Goal: Task Accomplishment & Management: Use online tool/utility

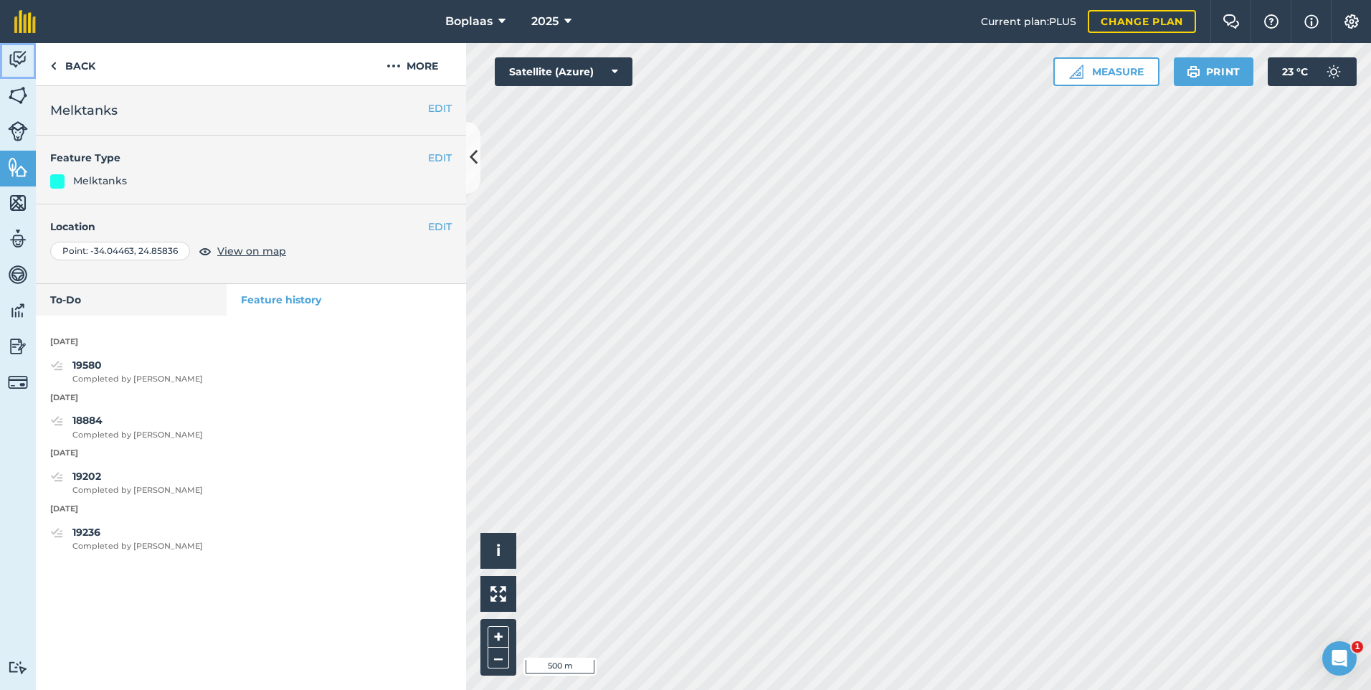
click at [16, 54] on img at bounding box center [18, 60] width 20 height 22
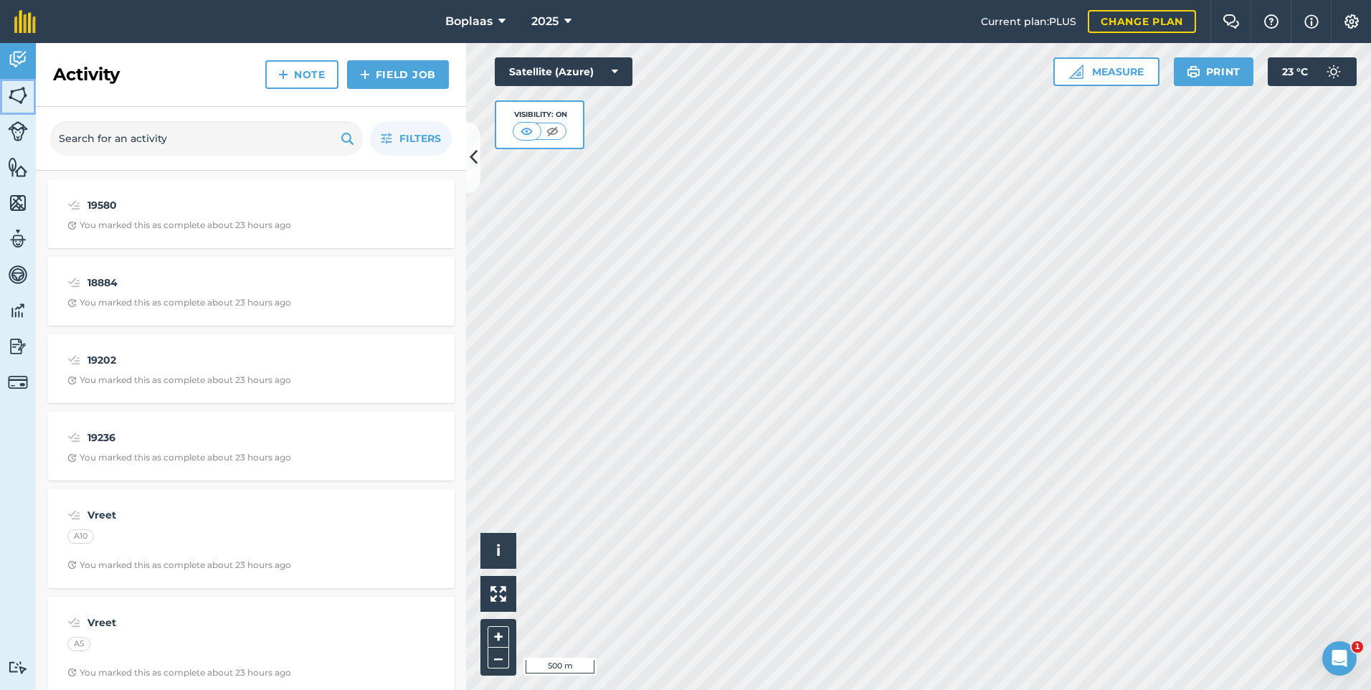
click at [16, 102] on img at bounding box center [18, 96] width 20 height 22
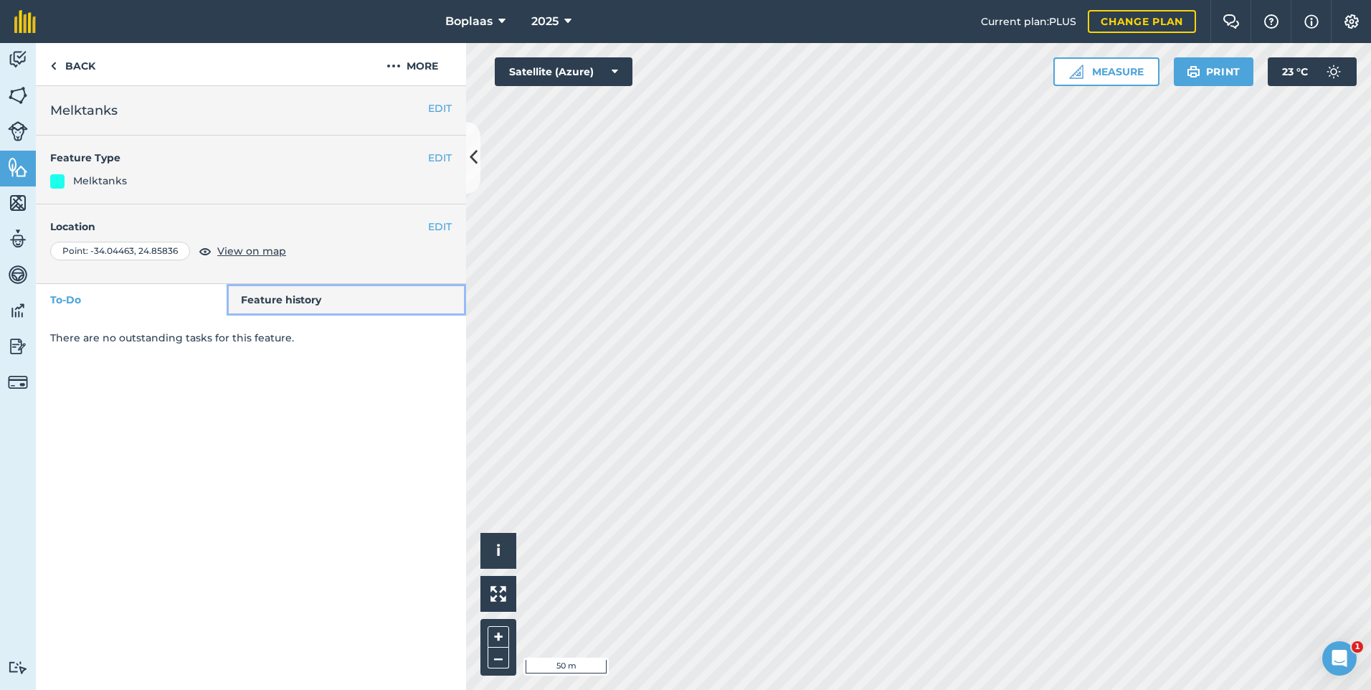
click at [293, 296] on link "Feature history" at bounding box center [347, 300] width 240 height 32
click at [323, 295] on link "Feature history" at bounding box center [347, 300] width 240 height 32
click at [282, 295] on link "Feature history" at bounding box center [347, 300] width 240 height 32
click at [278, 296] on link "Feature history" at bounding box center [347, 300] width 240 height 32
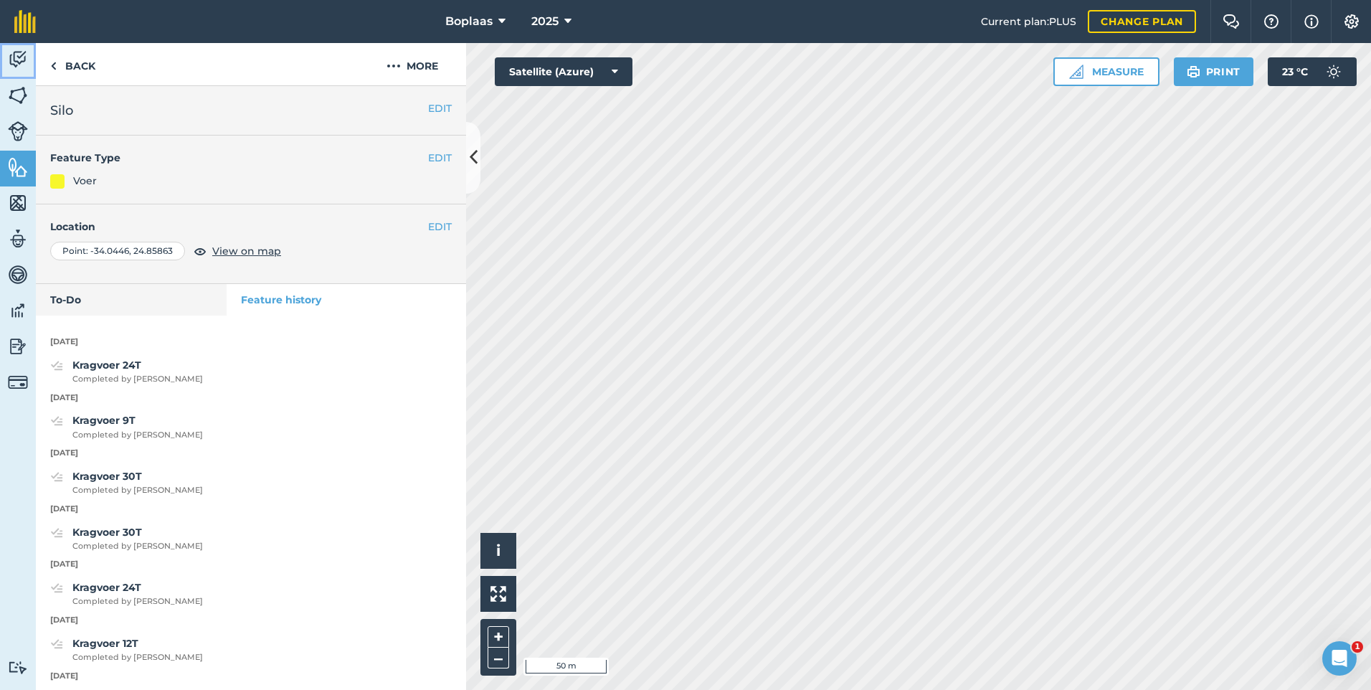
click at [16, 57] on img at bounding box center [18, 60] width 20 height 22
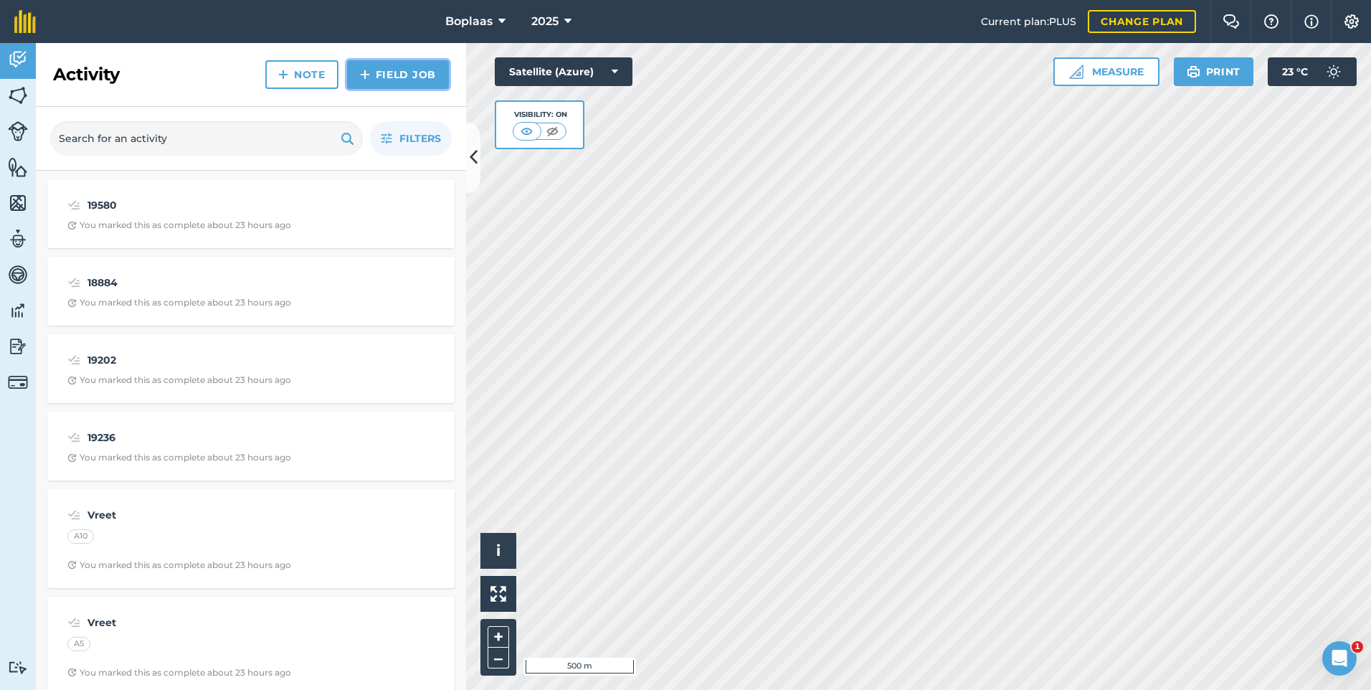
click at [418, 76] on link "Field Job" at bounding box center [398, 74] width 102 height 29
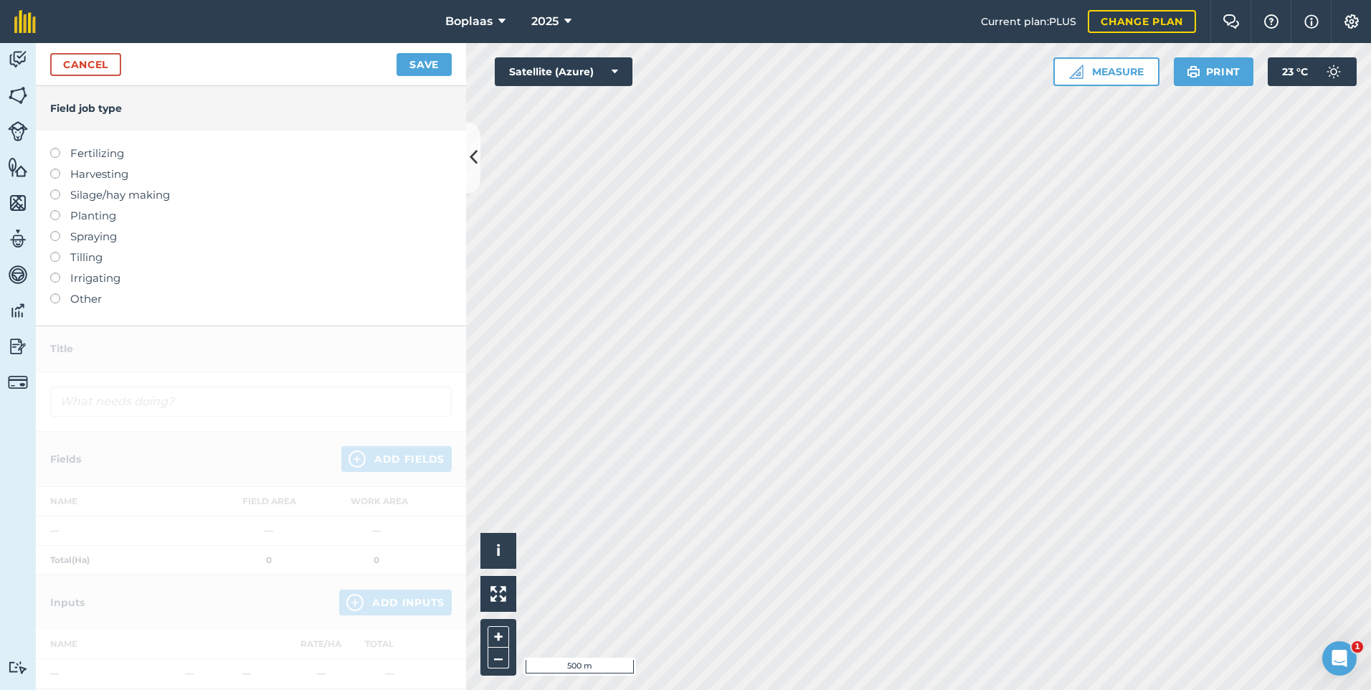
click at [54, 148] on label at bounding box center [60, 148] width 20 height 0
type input "Fertilizing"
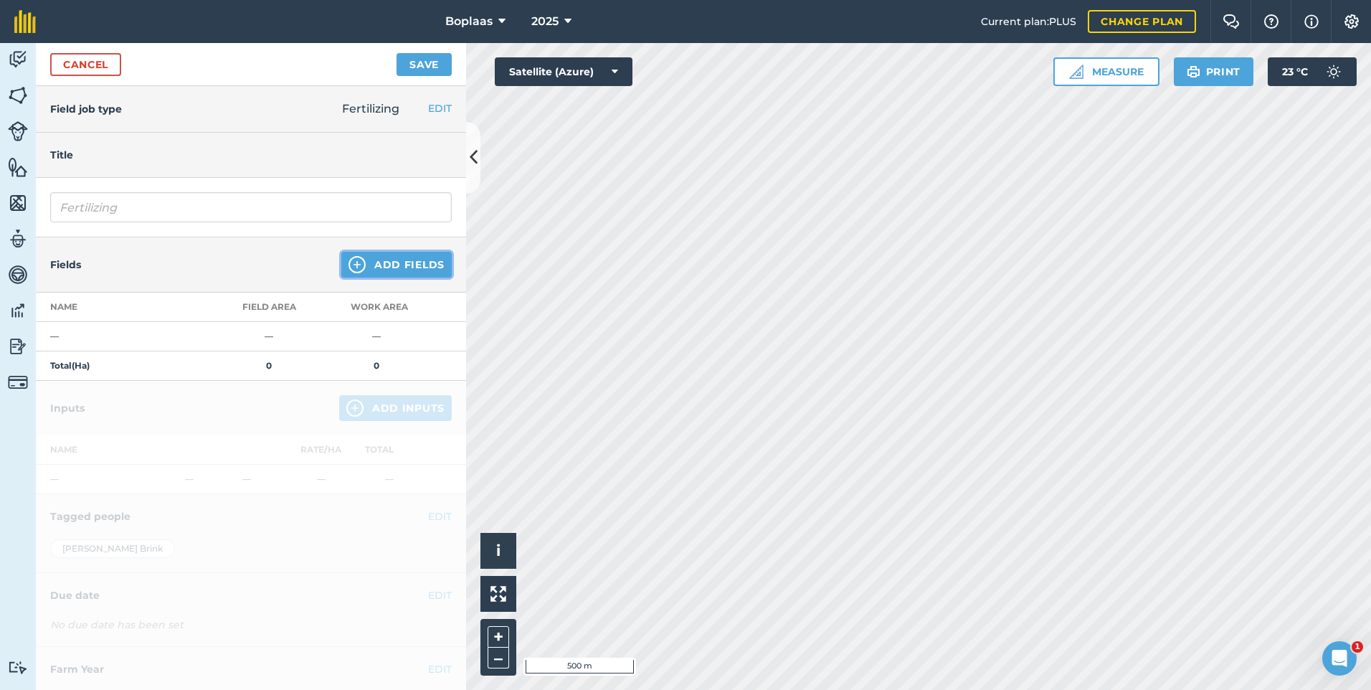
click at [361, 255] on button "Add Fields" at bounding box center [396, 265] width 110 height 26
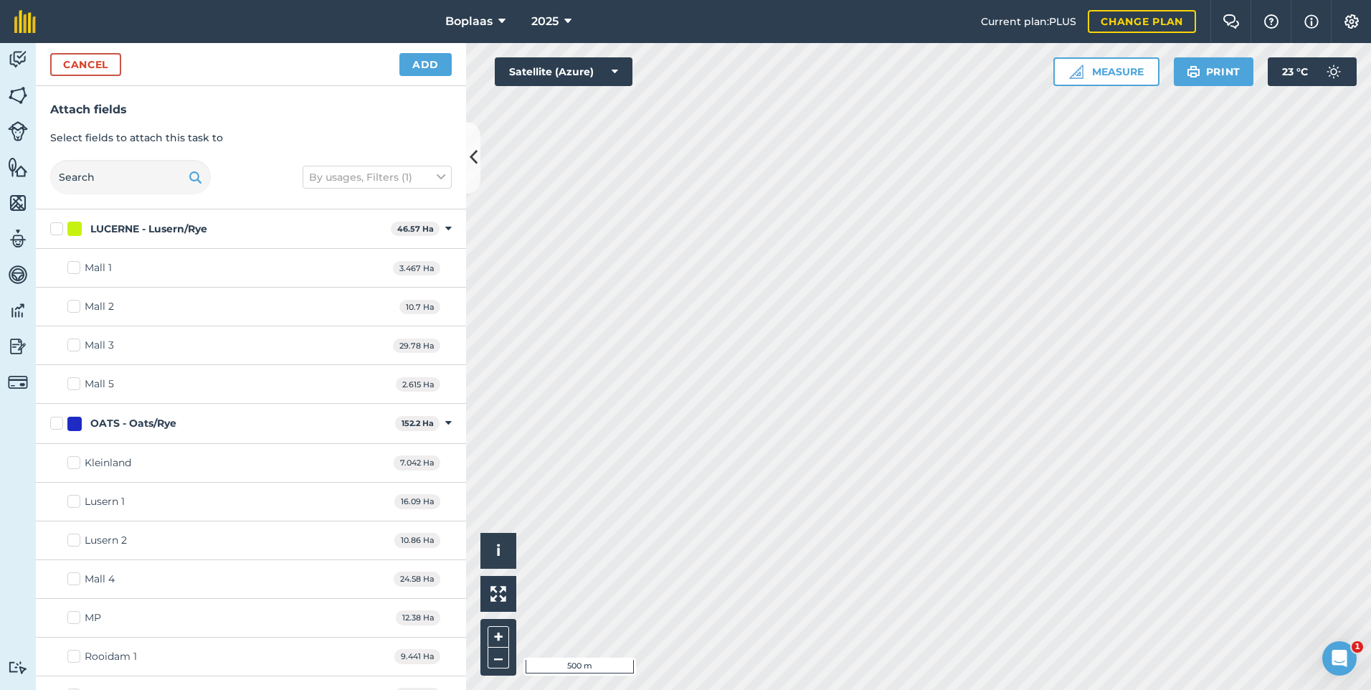
checkbox input "true"
click at [421, 65] on button "Add" at bounding box center [425, 64] width 52 height 23
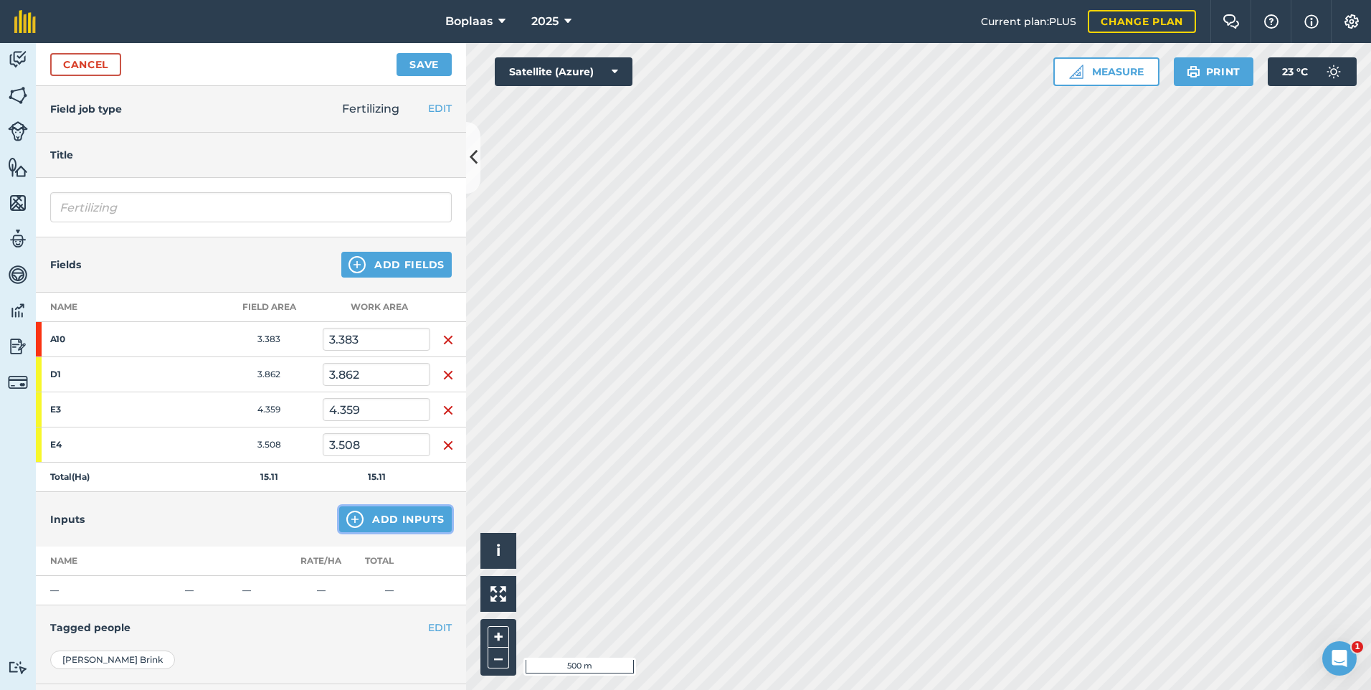
click at [379, 520] on button "Add Inputs" at bounding box center [395, 519] width 113 height 26
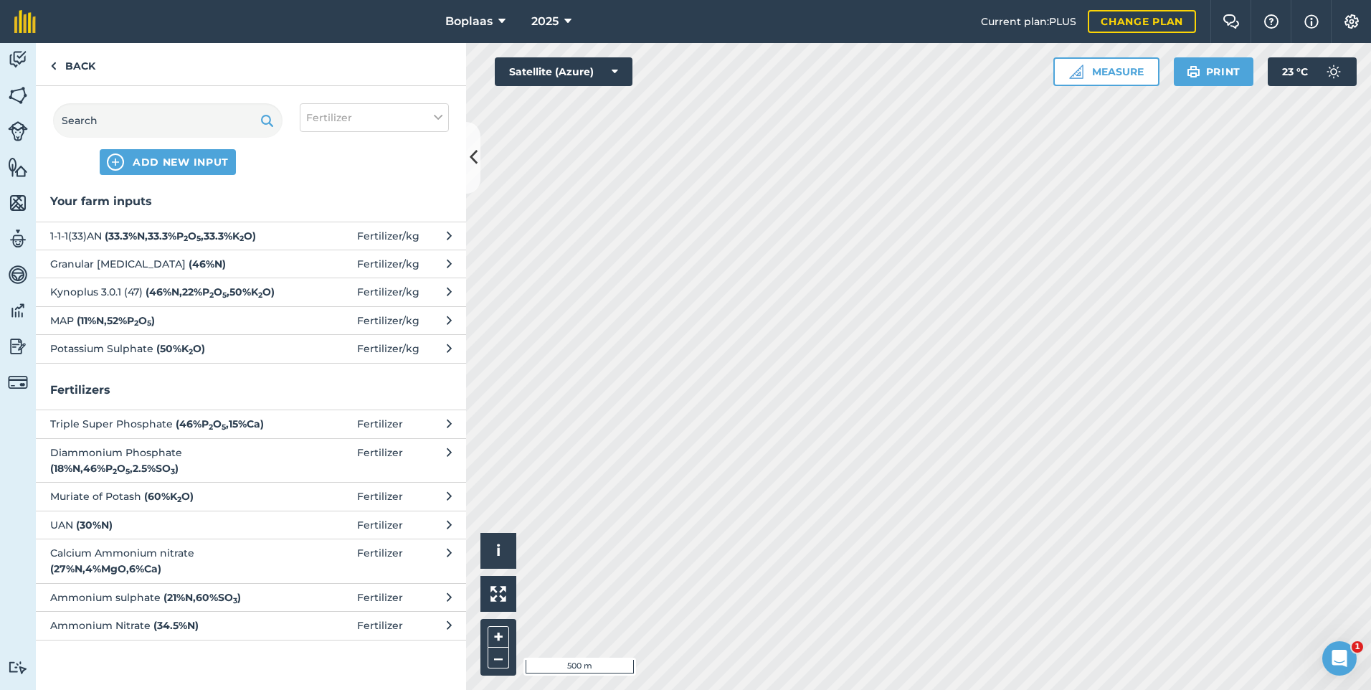
click at [83, 265] on span "Granular [MEDICAL_DATA] ( 46 % N )" at bounding box center [167, 264] width 234 height 16
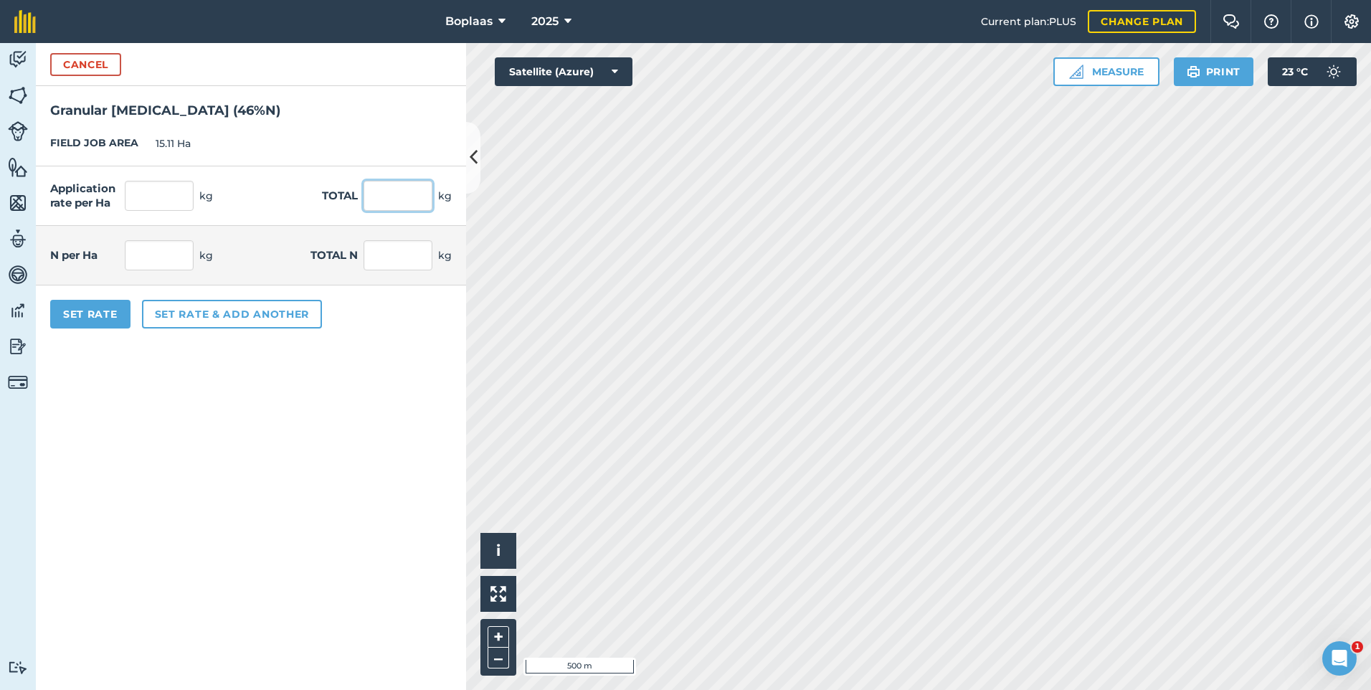
click at [385, 197] on input "text" at bounding box center [398, 196] width 69 height 30
type input "1250"
type input "82.727"
type input "1,250"
type input "38.054"
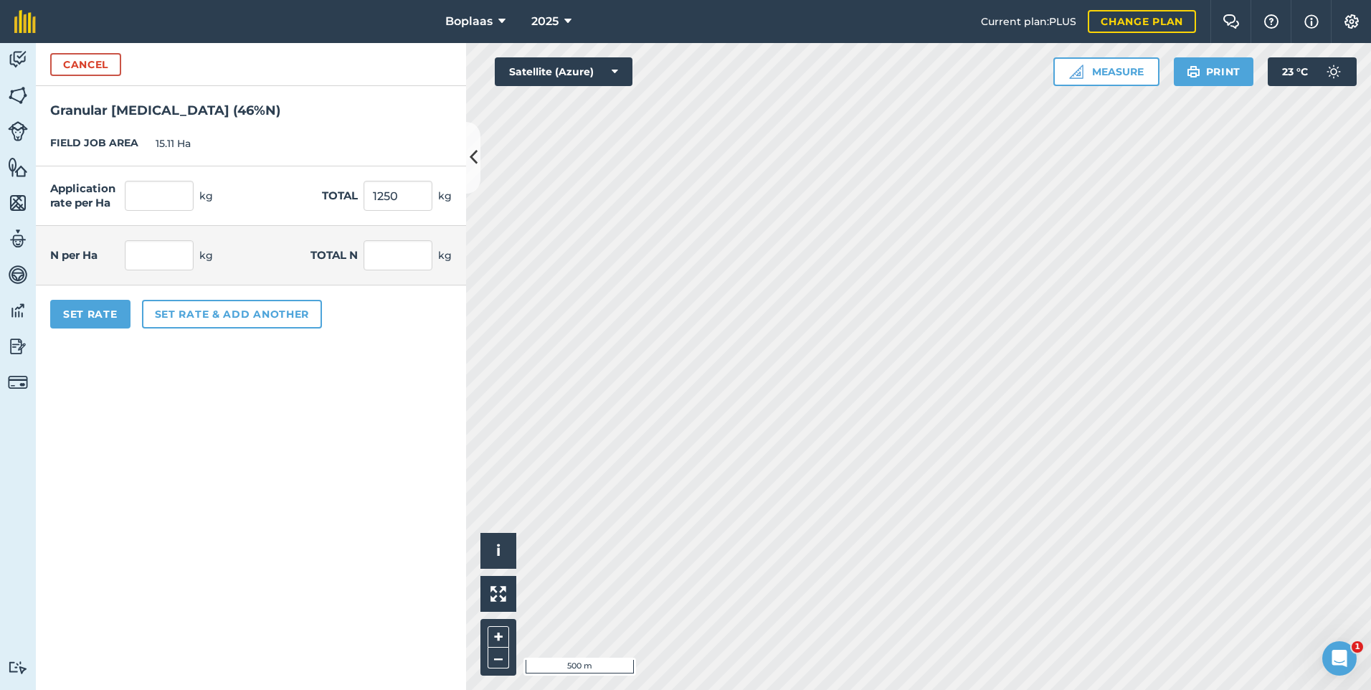
type input "575"
click at [284, 404] on form "Cancel Granular [MEDICAL_DATA] ( 46 % N ) FIELD JOB AREA 15.11 Ha Application r…" at bounding box center [251, 366] width 430 height 647
click at [100, 311] on button "Set Rate" at bounding box center [90, 314] width 80 height 29
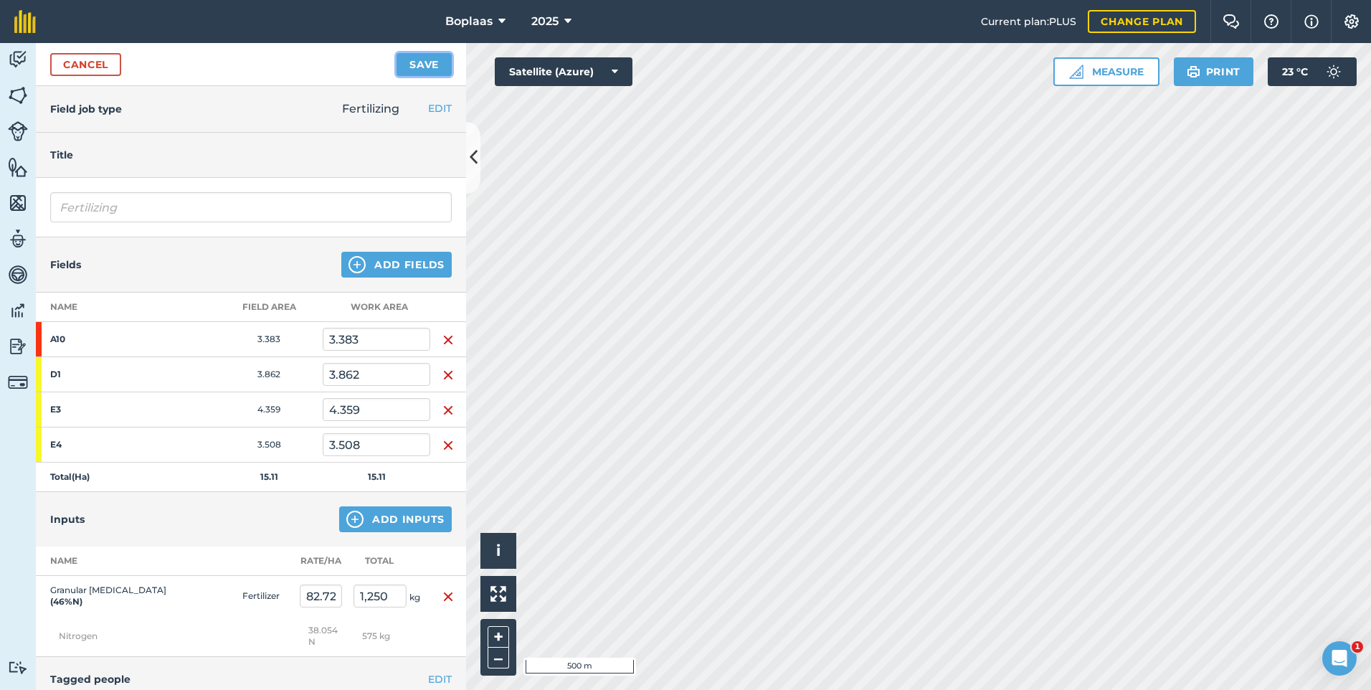
click at [420, 62] on button "Save" at bounding box center [424, 64] width 55 height 23
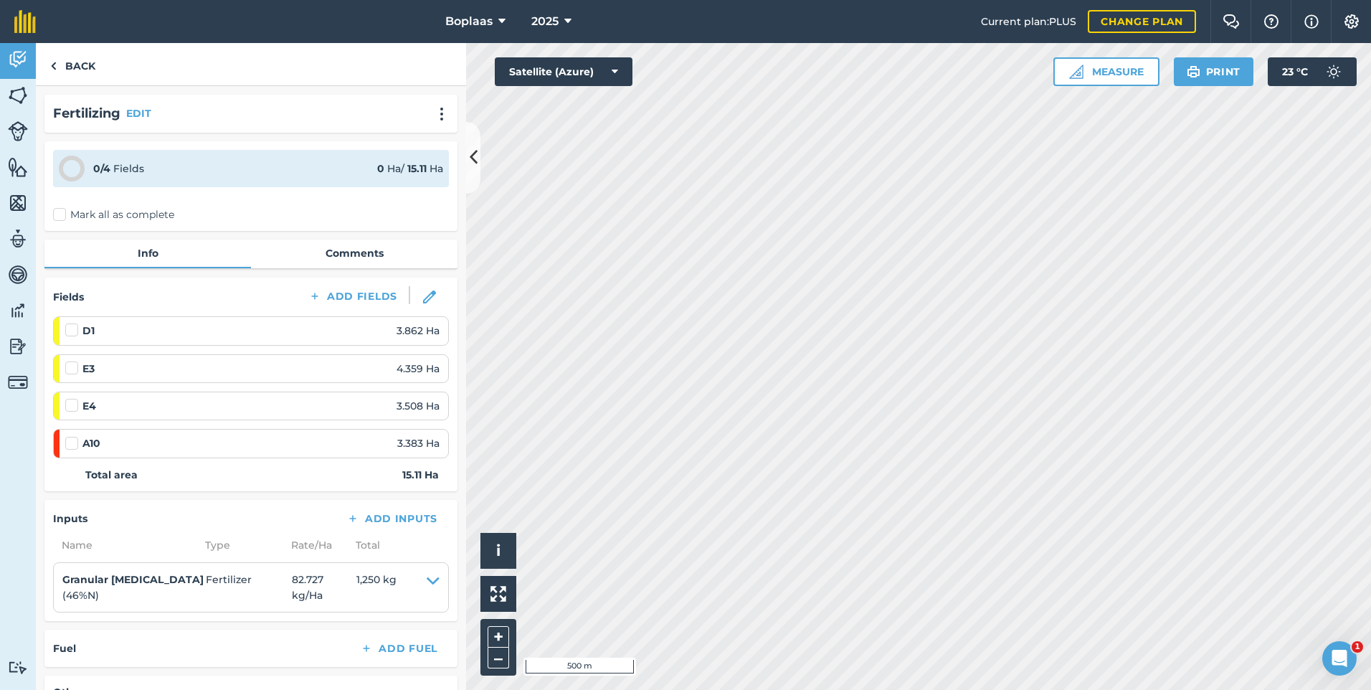
click at [60, 214] on label "Mark all as complete" at bounding box center [113, 214] width 121 height 15
click at [60, 214] on input "Mark all as complete" at bounding box center [57, 211] width 9 height 9
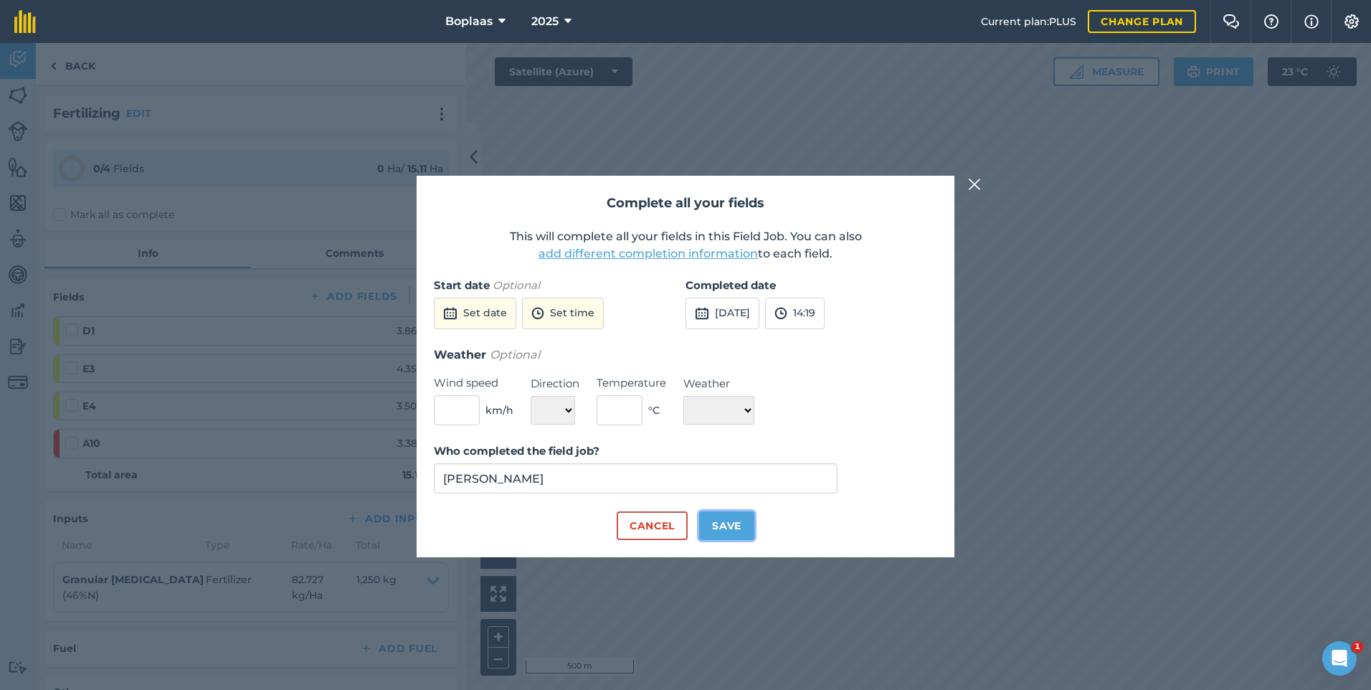
click at [726, 524] on button "Save" at bounding box center [726, 525] width 55 height 29
checkbox input "true"
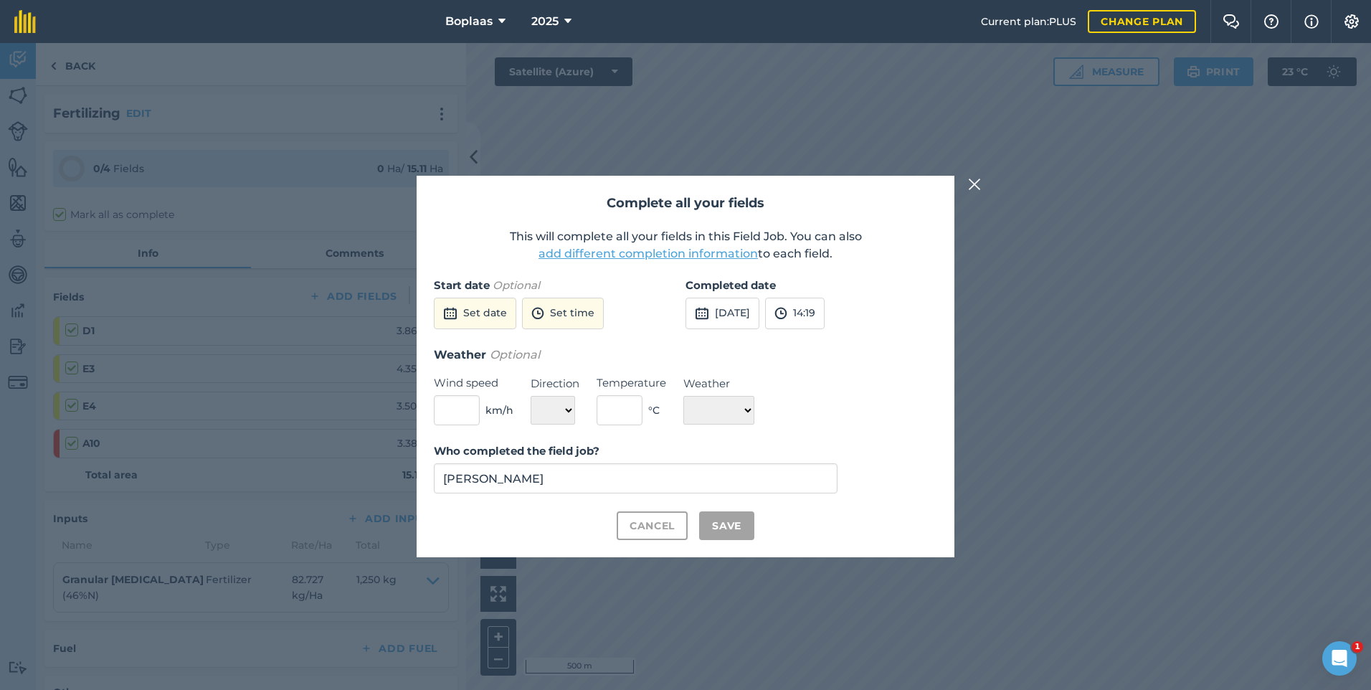
checkbox input "true"
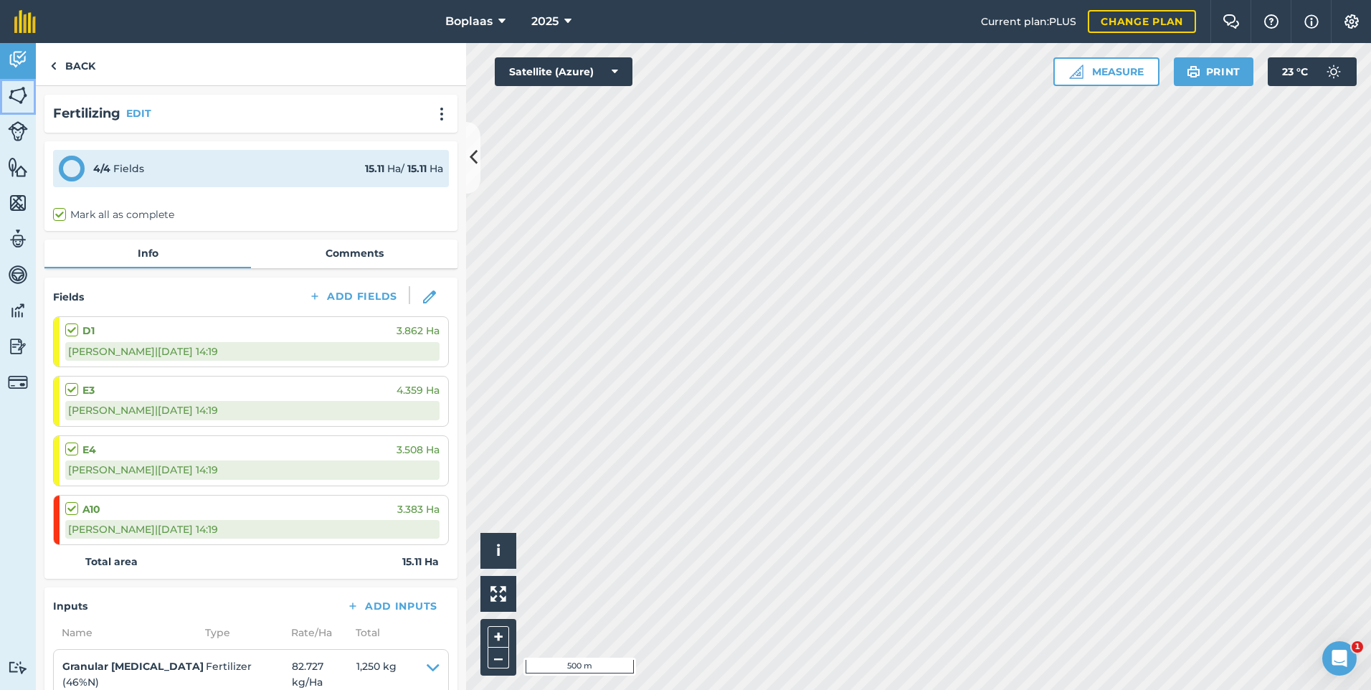
click at [20, 91] on img at bounding box center [18, 96] width 20 height 22
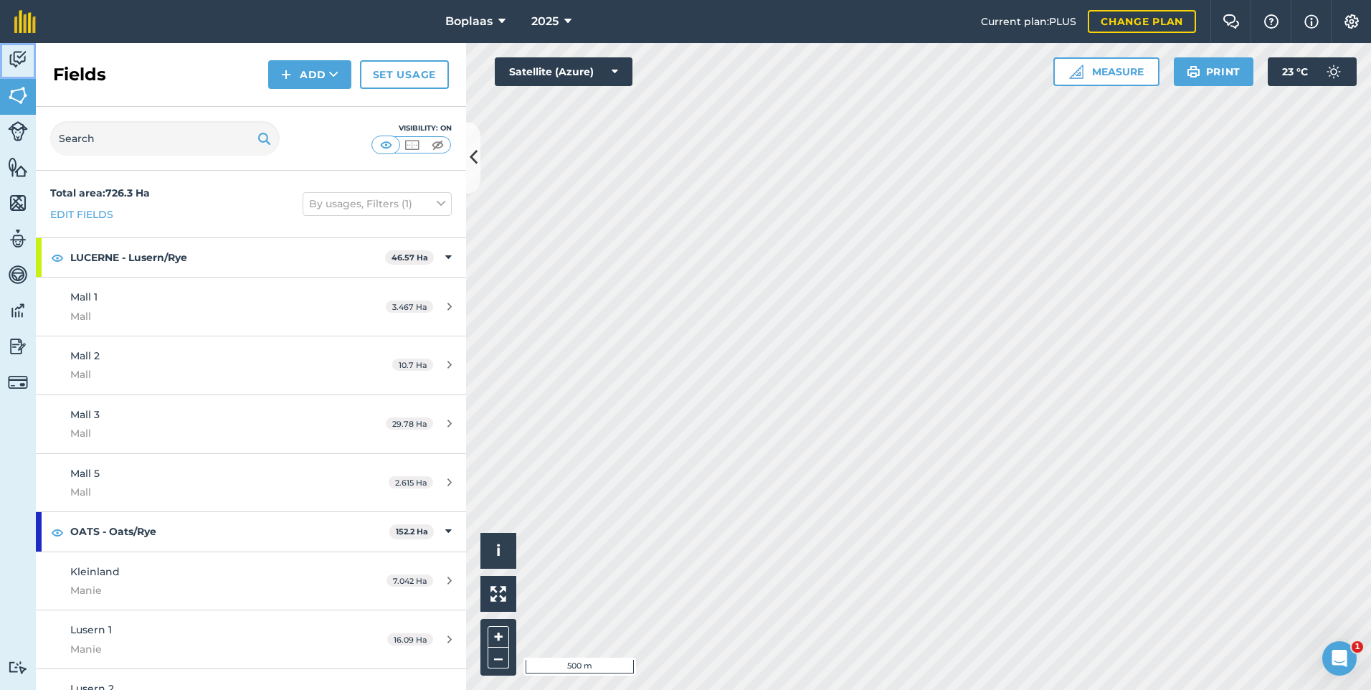
click at [9, 50] on img at bounding box center [18, 60] width 20 height 22
